Goal: Transaction & Acquisition: Subscribe to service/newsletter

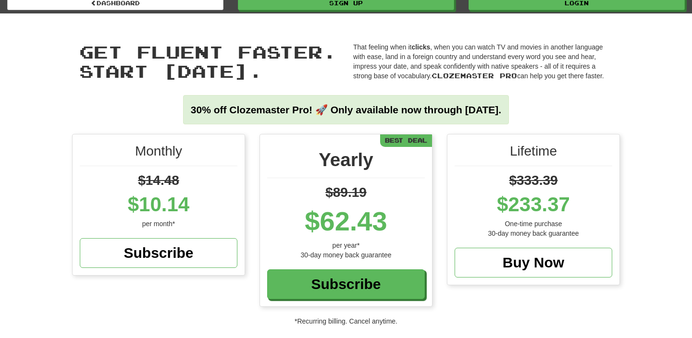
scroll to position [22, 0]
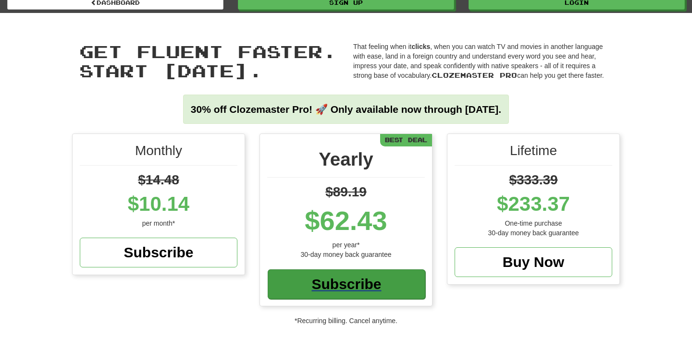
click at [319, 285] on div "Subscribe" at bounding box center [347, 285] width 158 height 30
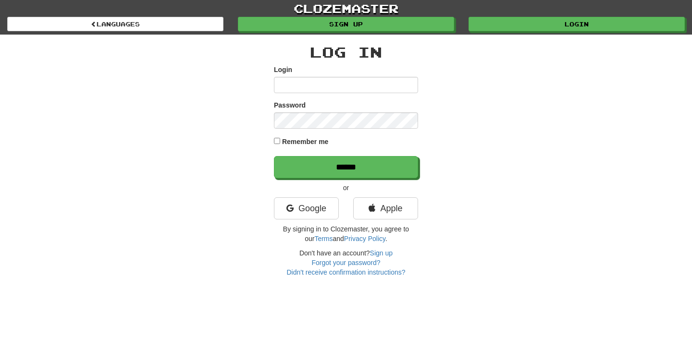
click at [337, 86] on input "Login" at bounding box center [346, 85] width 144 height 16
click at [330, 84] on input "Login" at bounding box center [346, 85] width 144 height 16
click at [292, 212] on link "Google" at bounding box center [306, 208] width 65 height 22
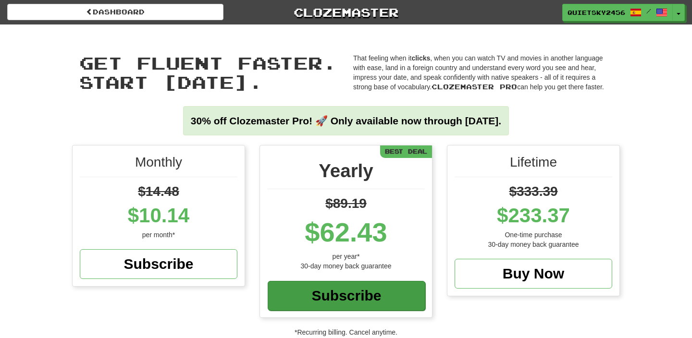
click at [341, 299] on div "Subscribe" at bounding box center [347, 296] width 158 height 30
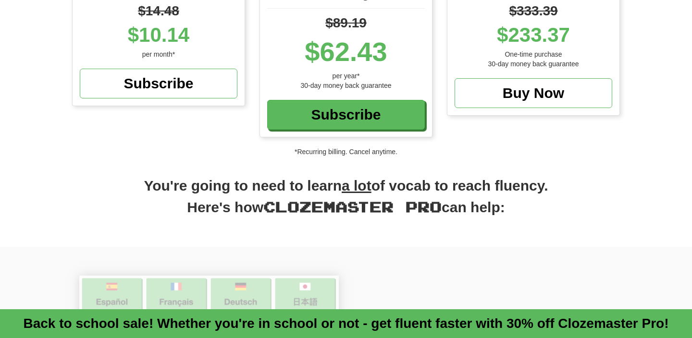
scroll to position [211, 0]
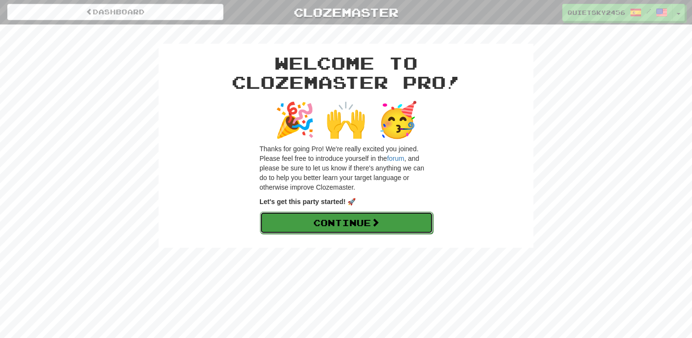
click at [365, 225] on link "Continue" at bounding box center [346, 223] width 173 height 22
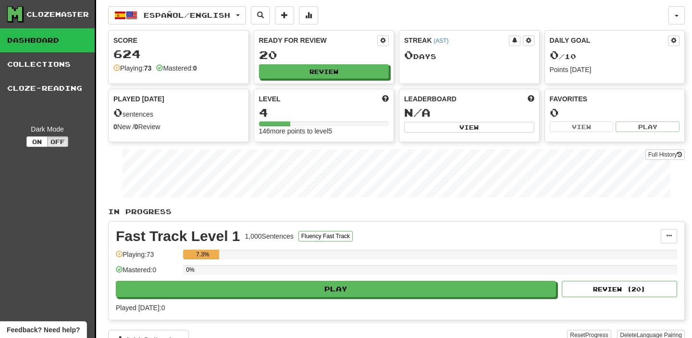
scroll to position [0, 0]
